Goal: Information Seeking & Learning: Learn about a topic

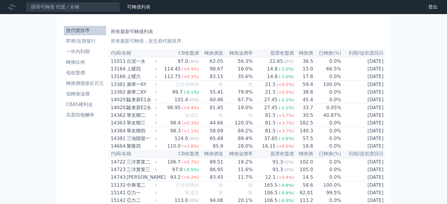
scroll to position [2922, 0]
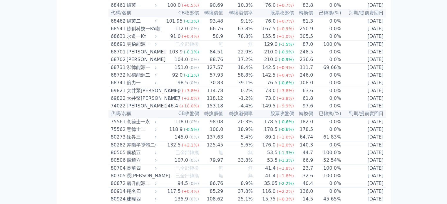
scroll to position [3069, 0]
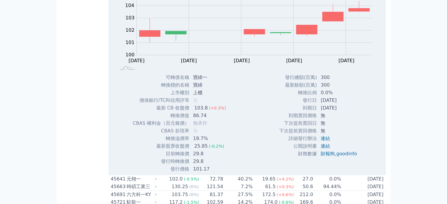
drag, startPoint x: 267, startPoint y: 43, endPoint x: 290, endPoint y: 47, distance: 22.9
copy th "股票收盤價"
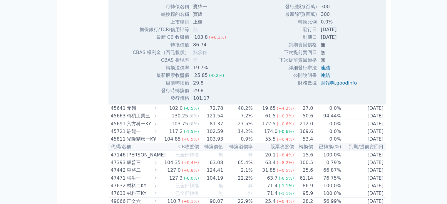
scroll to position [1828, 0]
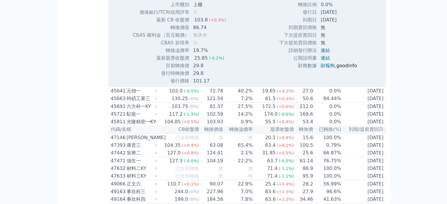
click at [346, 68] on link "goodinfo" at bounding box center [346, 66] width 21 height 6
